Goal: Ask a question: Seek information or help from site administrators or community

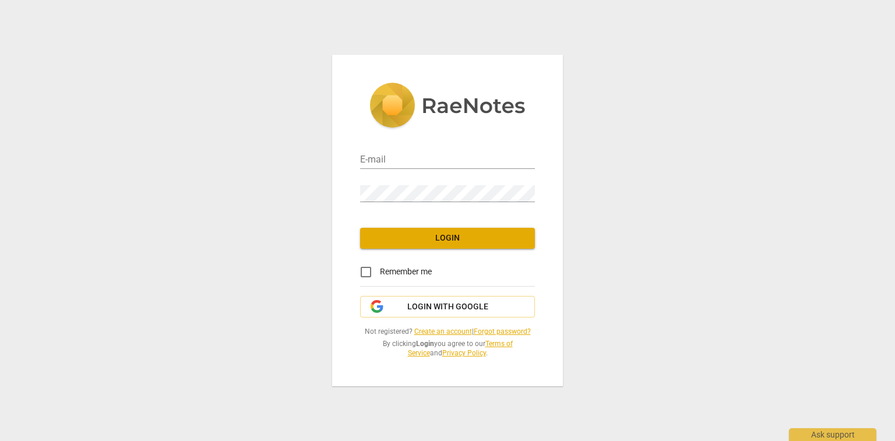
click at [390, 169] on div "E-mail" at bounding box center [447, 154] width 175 height 33
click at [402, 160] on input "email" at bounding box center [447, 160] width 175 height 17
type input "info@canadacoachacademy.com"
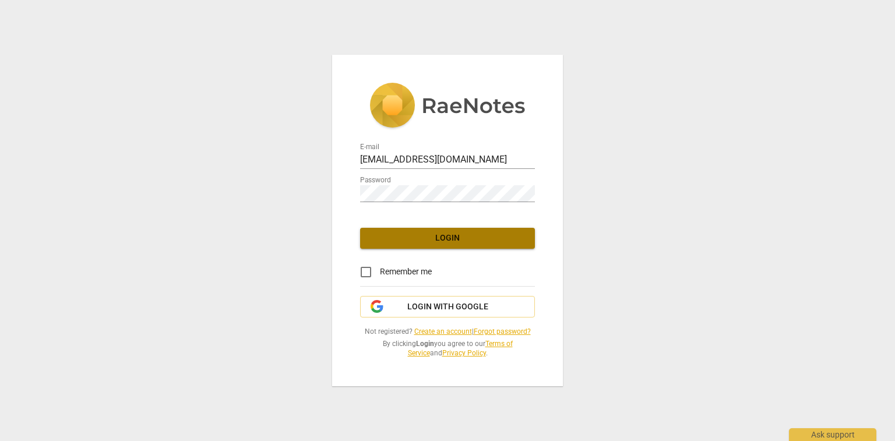
click at [473, 236] on span "Login" at bounding box center [448, 239] width 156 height 12
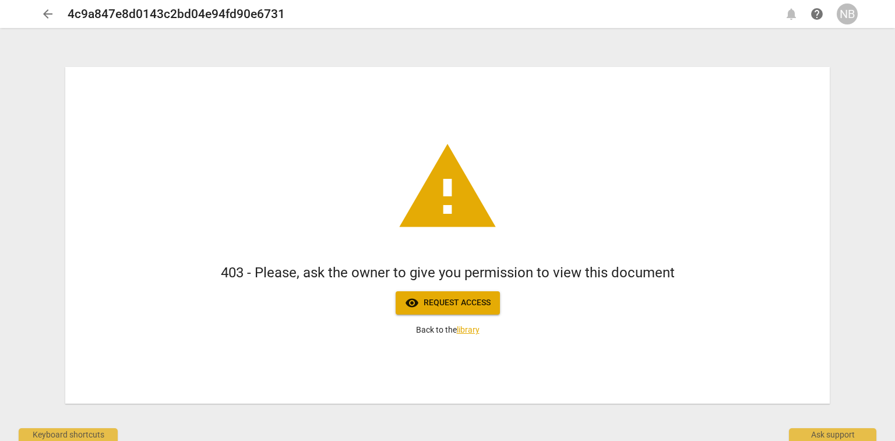
click at [459, 305] on span "visibility Request access" at bounding box center [448, 303] width 86 height 14
click at [471, 303] on span "visibility Request access" at bounding box center [448, 303] width 86 height 14
